Goal: Task Accomplishment & Management: Complete application form

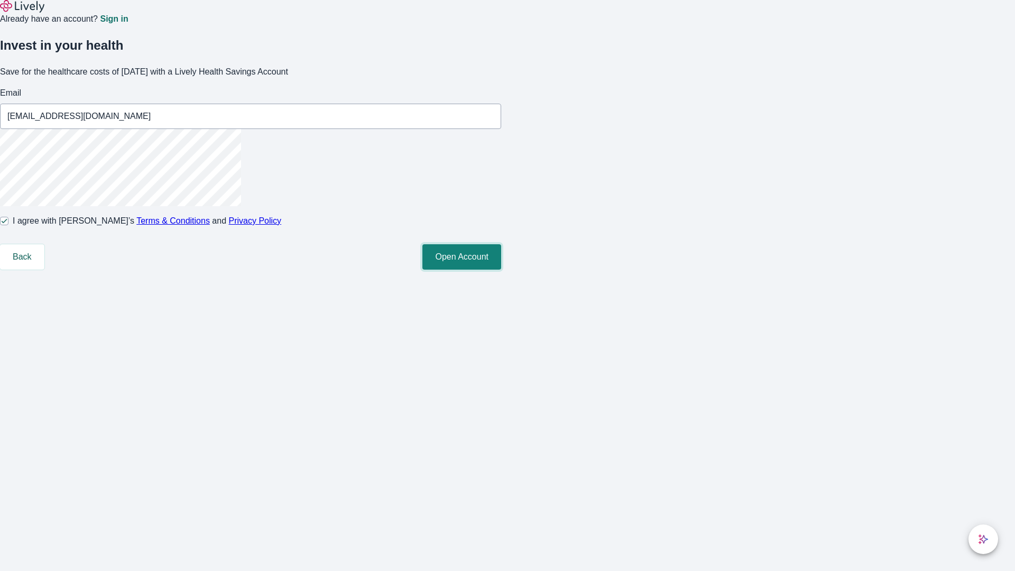
click at [501, 270] on button "Open Account" at bounding box center [461, 256] width 79 height 25
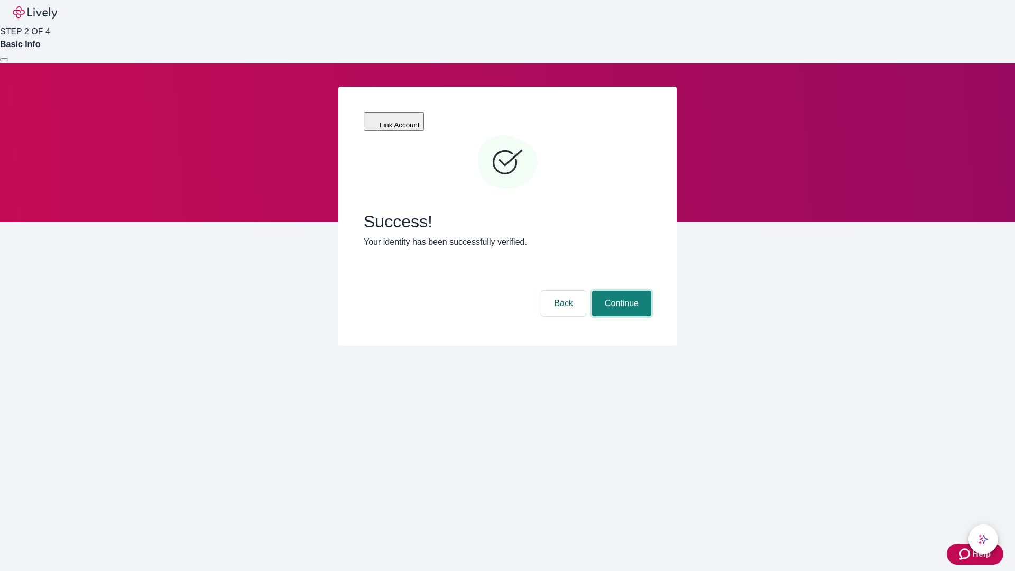
click at [620, 291] on button "Continue" at bounding box center [621, 303] width 59 height 25
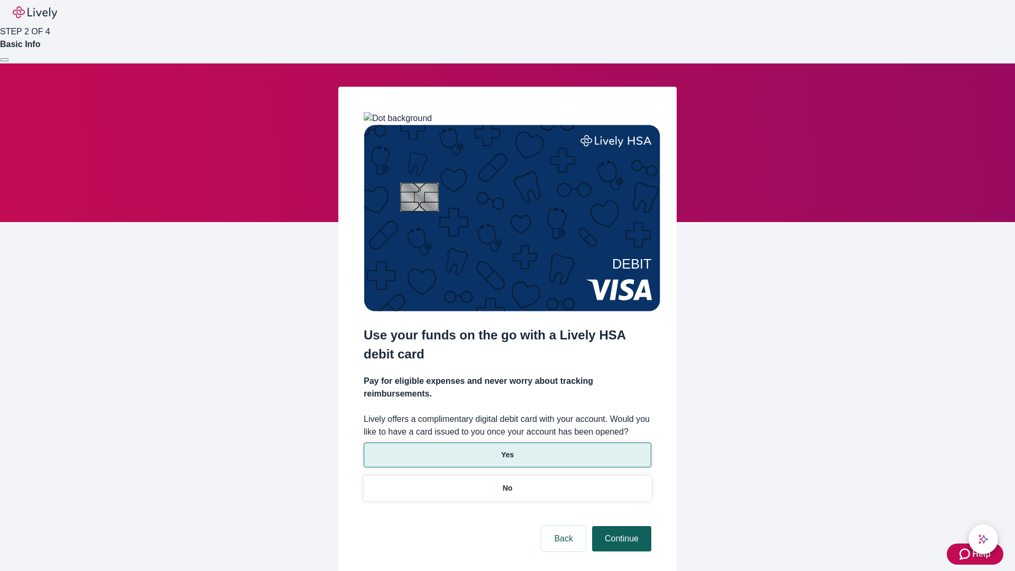
click at [507, 483] on p "No" at bounding box center [508, 488] width 10 height 11
click at [620, 526] on button "Continue" at bounding box center [621, 538] width 59 height 25
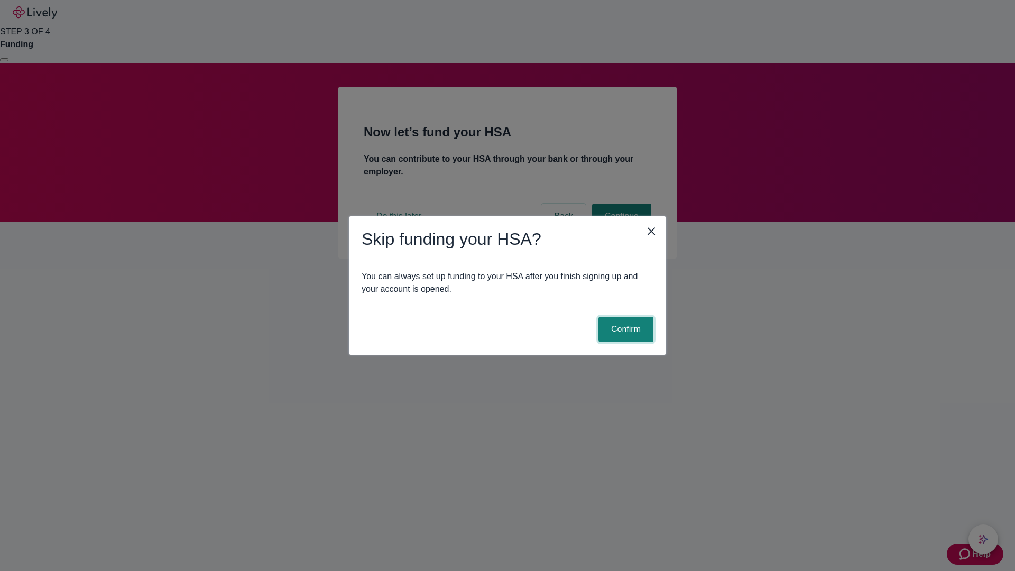
click at [624, 329] on button "Confirm" at bounding box center [625, 329] width 55 height 25
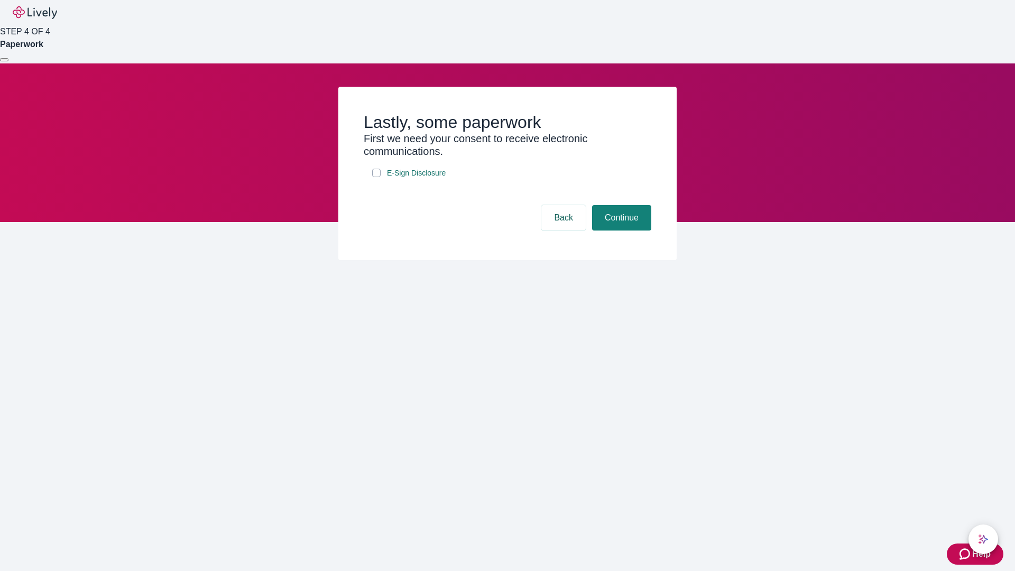
click at [376, 177] on input "E-Sign Disclosure" at bounding box center [376, 173] width 8 height 8
checkbox input "true"
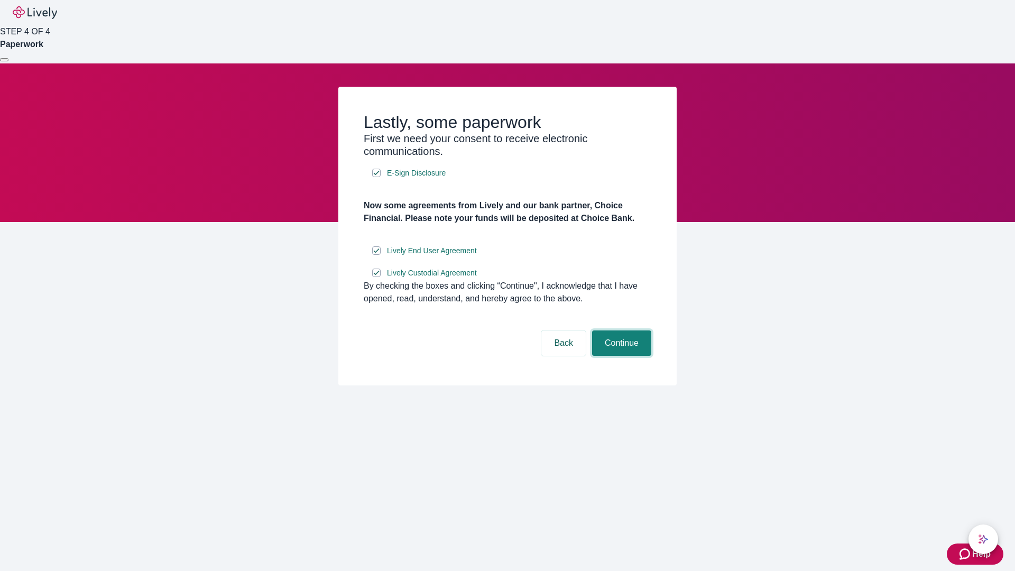
click at [620, 356] on button "Continue" at bounding box center [621, 342] width 59 height 25
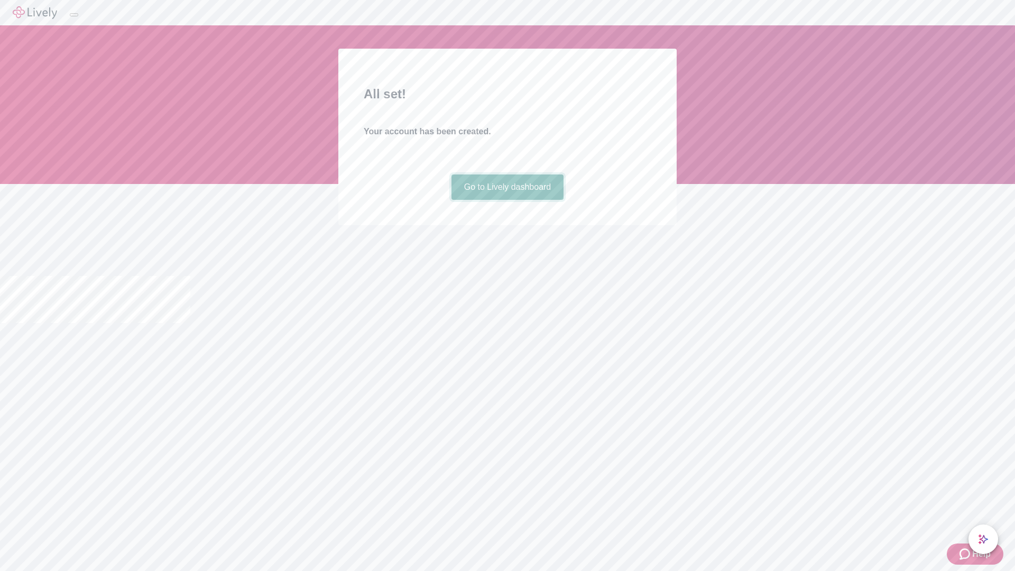
click at [507, 200] on link "Go to Lively dashboard" at bounding box center [508, 186] width 113 height 25
